Goal: Task Accomplishment & Management: Complete application form

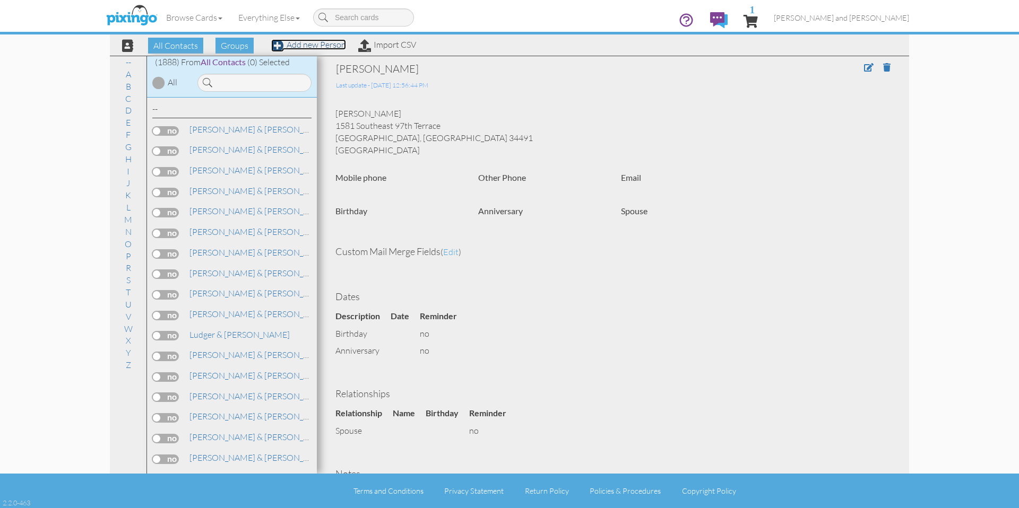
click at [301, 49] on link "Add new Person" at bounding box center [308, 44] width 75 height 11
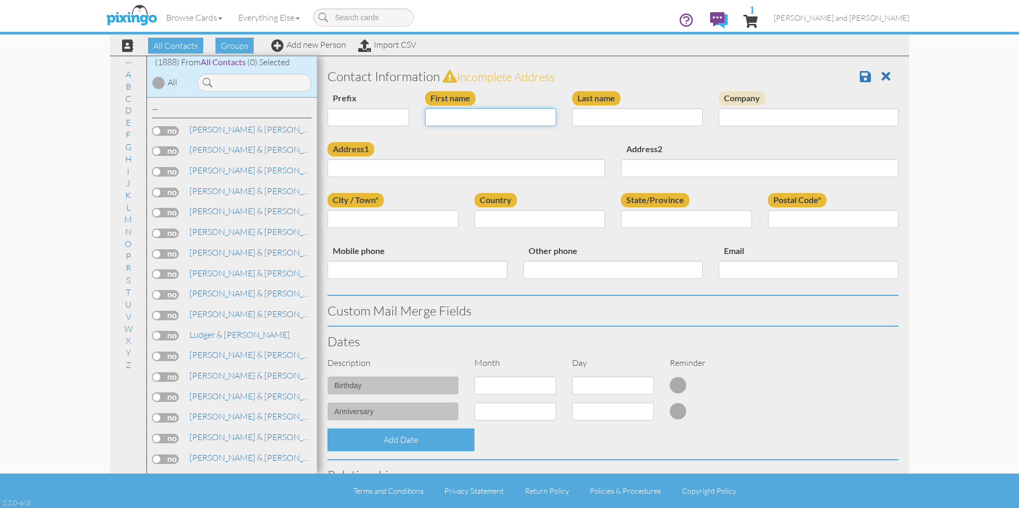
click at [469, 118] on input "First name" at bounding box center [490, 117] width 131 height 18
click at [471, 120] on input "First name" at bounding box center [490, 117] width 131 height 18
paste input "[PERSON_NAME]"
click at [479, 117] on input "[PERSON_NAME]" at bounding box center [490, 117] width 131 height 18
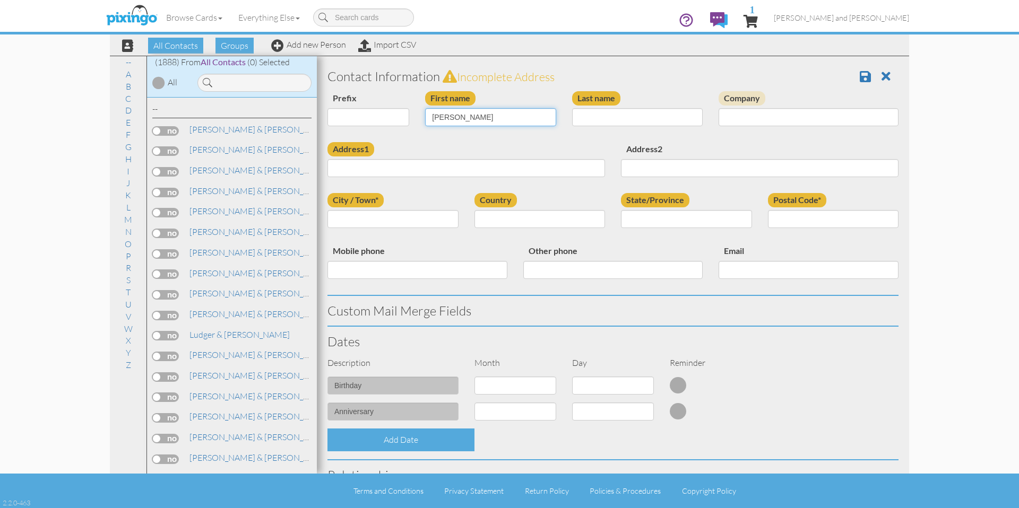
type input "[PERSON_NAME]"
click at [591, 116] on input "Last name" at bounding box center [637, 117] width 131 height 18
paste input "Studebaker"
type input "Studebaker"
click at [645, 85] on div "Contact Information Incomplete address" at bounding box center [612, 77] width 587 height 30
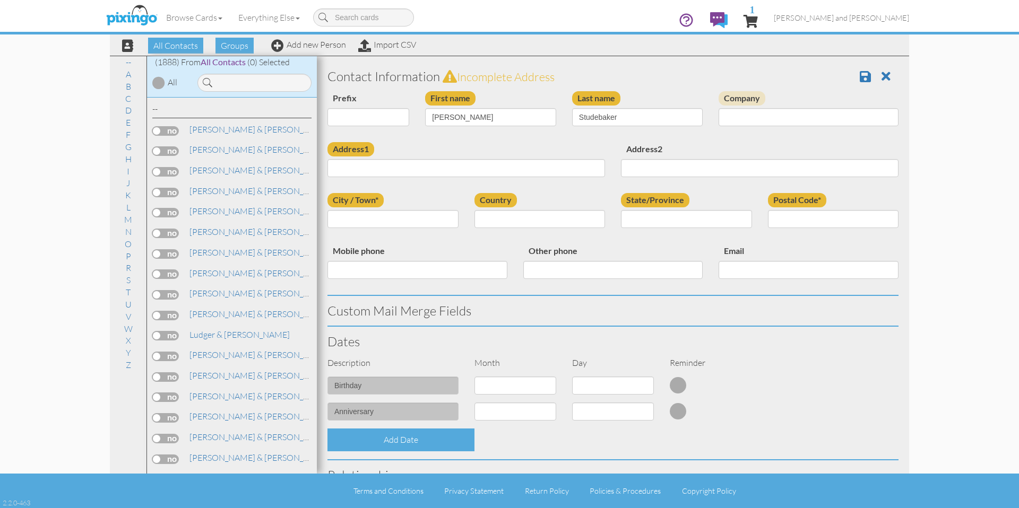
click at [452, 179] on div "Address1" at bounding box center [465, 163] width 293 height 43
click at [456, 171] on input "Address1" at bounding box center [465, 168] width 277 height 18
click at [457, 167] on input "Address1" at bounding box center [465, 168] width 277 height 18
paste input "[STREET_ADDRESS][PERSON_NAME]"
type input "[STREET_ADDRESS][PERSON_NAME]"
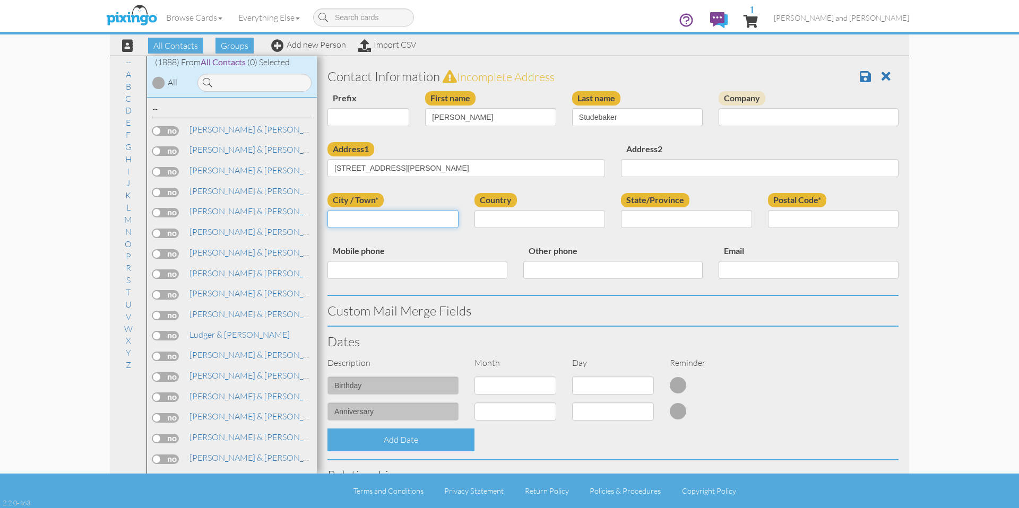
click at [427, 221] on input "City / Town*" at bounding box center [392, 219] width 131 height 18
click at [406, 215] on input "City / Town*" at bounding box center [392, 219] width 131 height 18
paste input "[GEOGRAPHIC_DATA]"
type input "[GEOGRAPHIC_DATA]"
click at [544, 216] on select "[GEOGRAPHIC_DATA] -------------- [GEOGRAPHIC_DATA] [GEOGRAPHIC_DATA] [GEOGRAPHI…" at bounding box center [539, 219] width 131 height 18
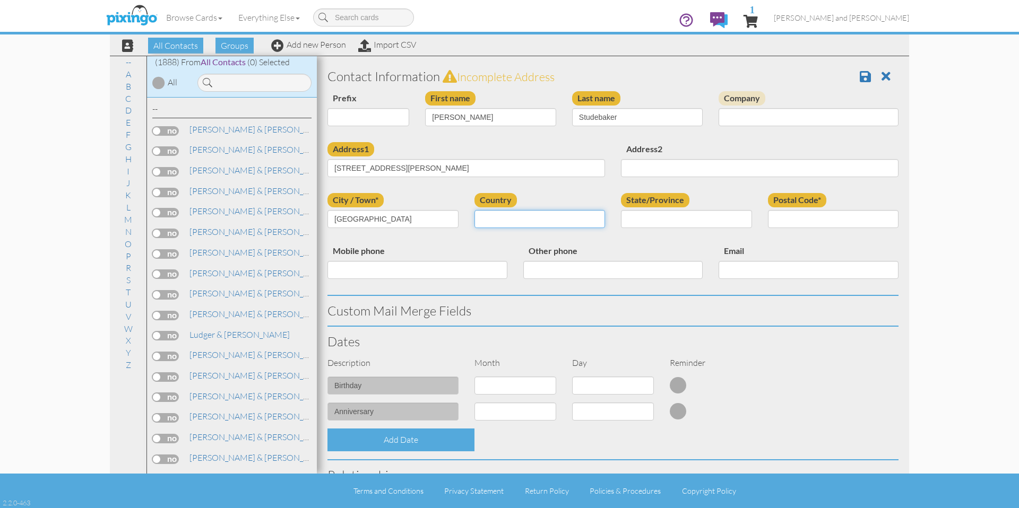
select select "object:5911"
click at [474, 210] on select "[GEOGRAPHIC_DATA] -------------- [GEOGRAPHIC_DATA] [GEOGRAPHIC_DATA] [GEOGRAPHI…" at bounding box center [539, 219] width 131 height 18
click at [0, 0] on select "AA (Military) AE (Military) [US_STATE] [US_STATE] [US_STATE] AP (Military) [US_…" at bounding box center [0, 0] width 0 height 0
select select "object:6176"
click at [621, 210] on select "AA (Military) AE (Military) [US_STATE] [US_STATE] [US_STATE] AP (Military) [US_…" at bounding box center [686, 219] width 131 height 18
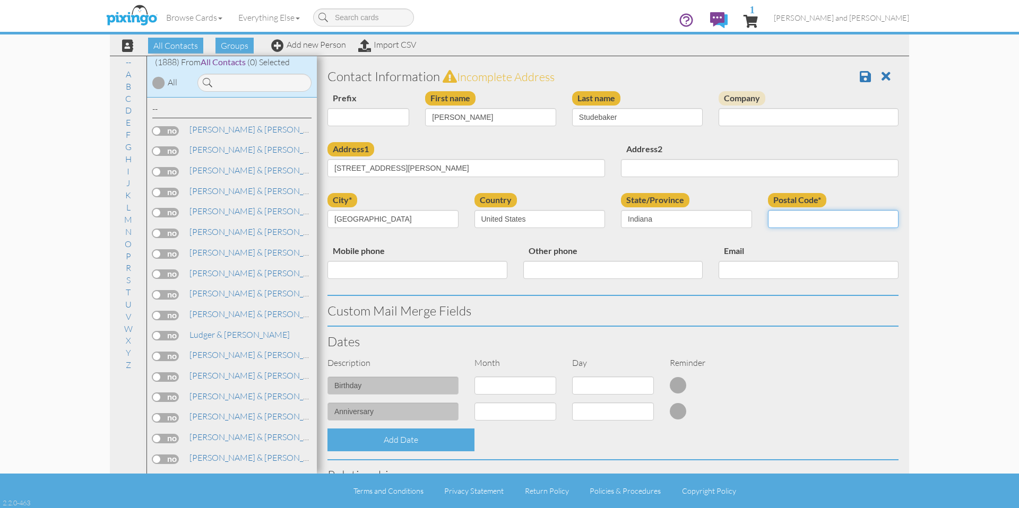
click at [809, 215] on input "Postal Code*" at bounding box center [833, 219] width 131 height 18
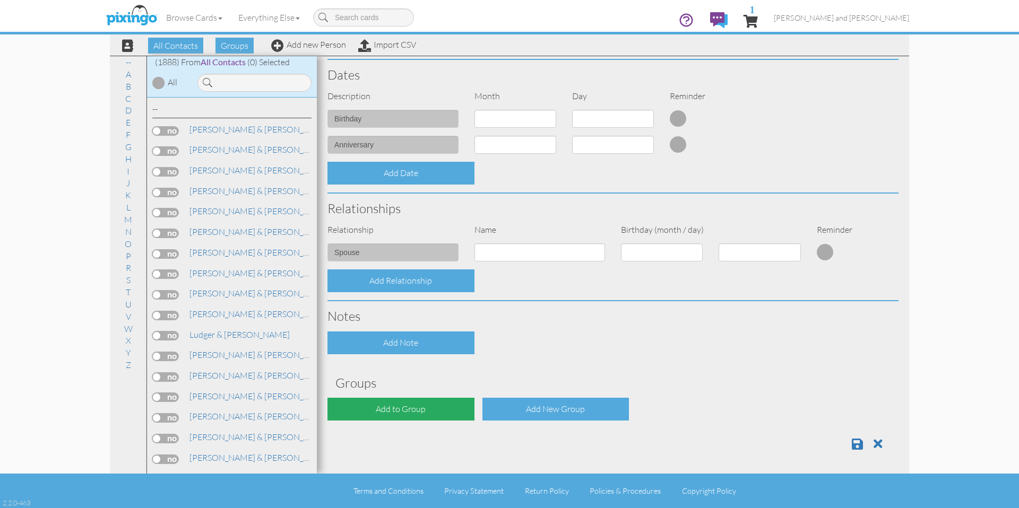
scroll to position [268, 0]
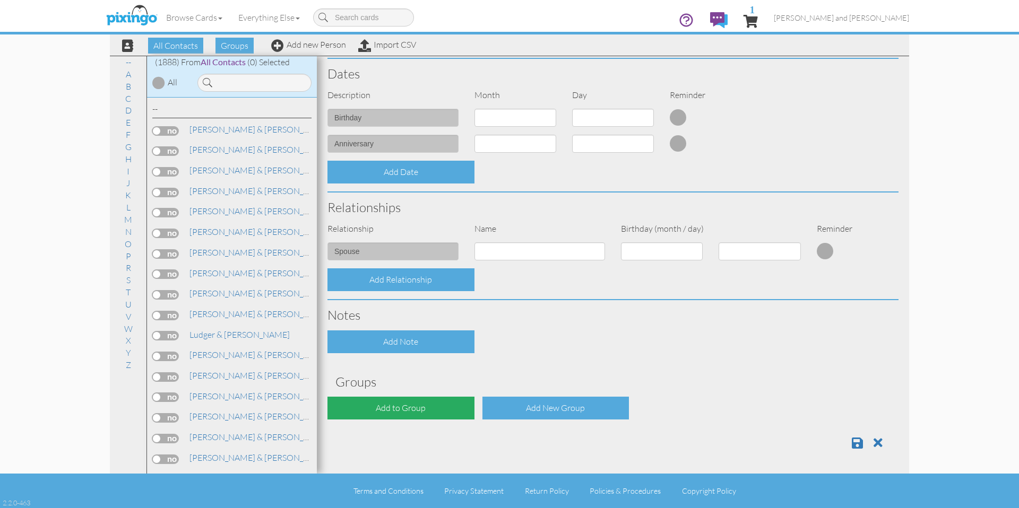
type input "46202"
click at [446, 410] on div "Add to Group" at bounding box center [400, 408] width 147 height 23
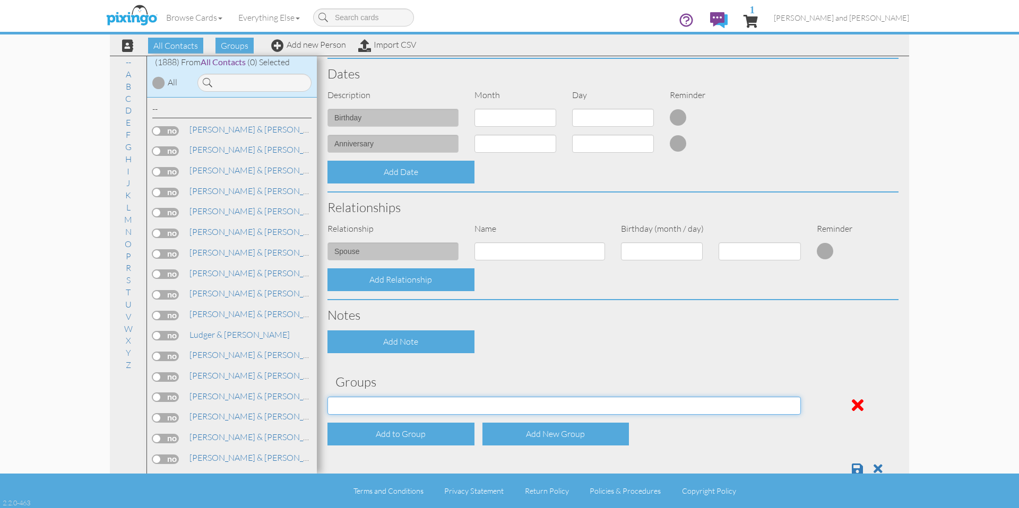
click at [434, 405] on select "All Contacts Clients Do Not Send duplicate spouse (for b-day only) Holiday Only…" at bounding box center [563, 406] width 473 height 18
select select "object:6219"
click at [327, 397] on select "All Contacts Clients Do Not Send duplicate spouse (for b-day only) Holiday Only…" at bounding box center [563, 406] width 473 height 18
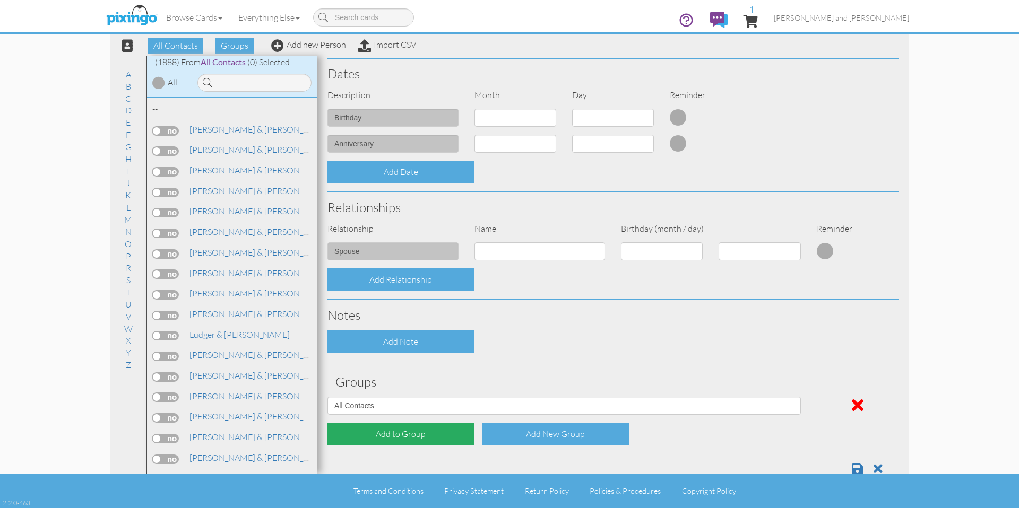
click at [418, 435] on div "Add to Group" at bounding box center [400, 434] width 147 height 23
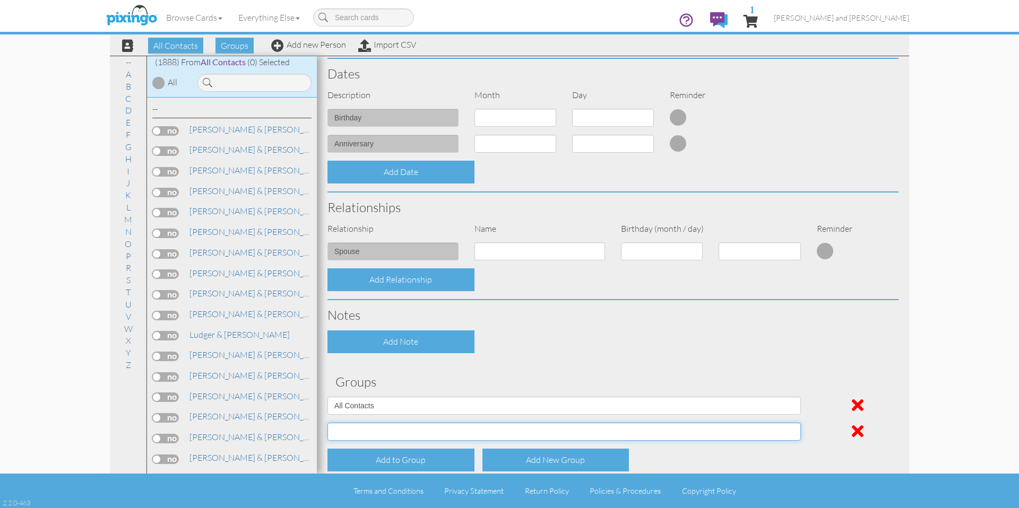
click at [418, 435] on select "All Contacts Clients Do Not Send duplicate spouse (for b-day only) Holiday Only…" at bounding box center [563, 432] width 473 height 18
select select "object:6224"
click at [327, 423] on select "All Contacts Clients Do Not Send duplicate spouse (for b-day only) Holiday Only…" at bounding box center [563, 432] width 473 height 18
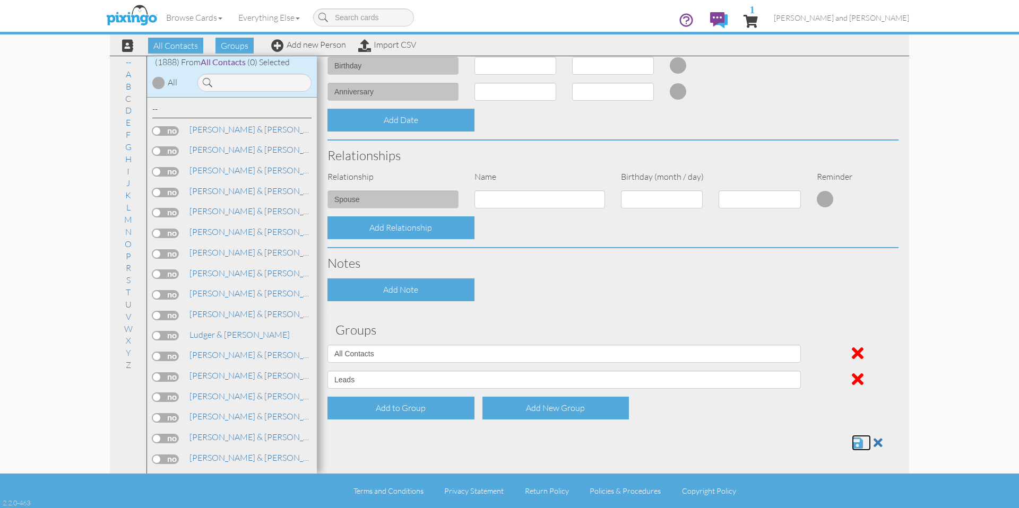
click at [852, 444] on span at bounding box center [857, 443] width 11 height 13
